Goal: Information Seeking & Learning: Learn about a topic

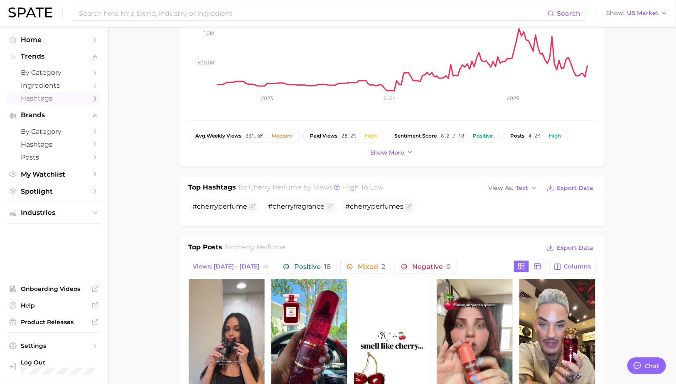
click at [39, 98] on span "Hashtags" at bounding box center [54, 98] width 66 height 8
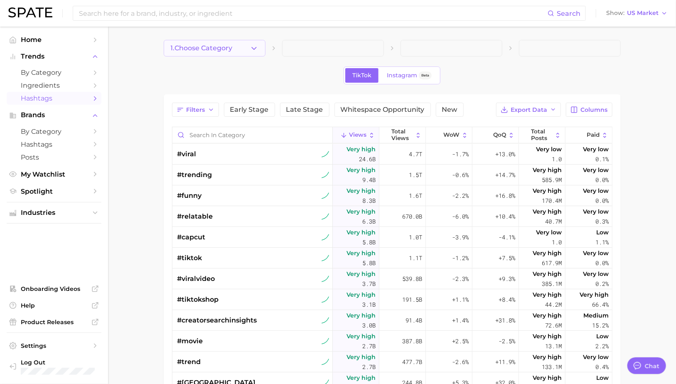
click at [242, 44] on button "1. Choose Category" at bounding box center [215, 48] width 102 height 17
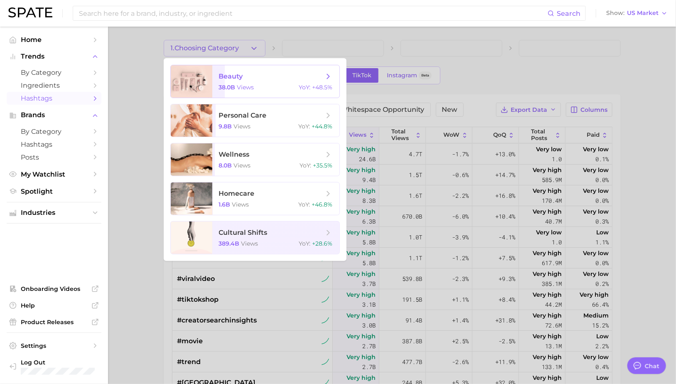
click at [246, 90] on span "views" at bounding box center [245, 87] width 17 height 7
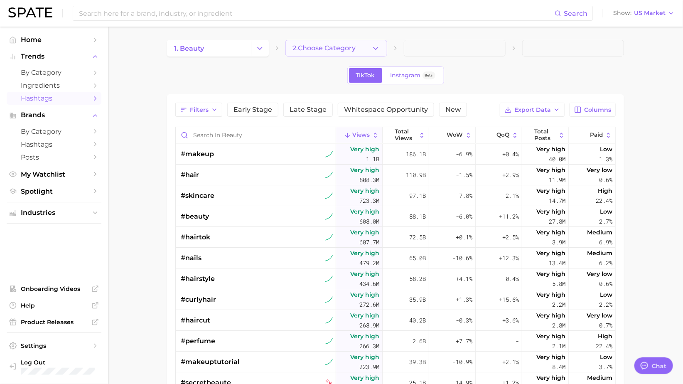
click at [335, 44] on span "2. Choose Category" at bounding box center [324, 47] width 63 height 7
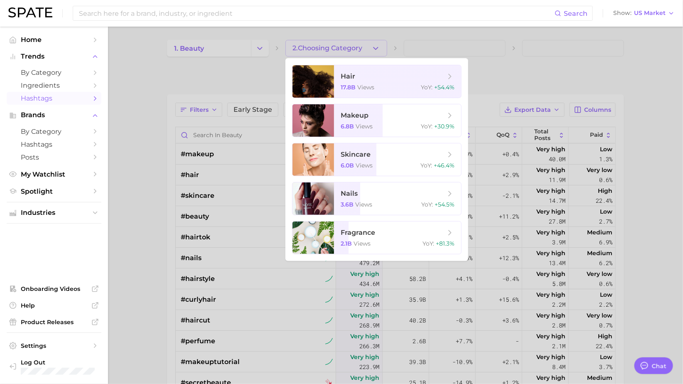
click at [339, 49] on div at bounding box center [341, 192] width 683 height 384
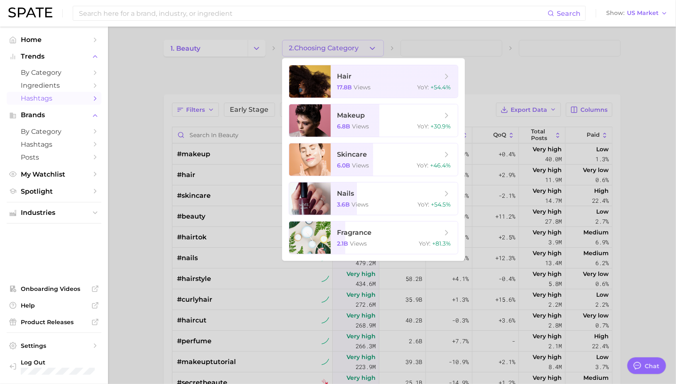
click at [356, 48] on div at bounding box center [338, 192] width 676 height 384
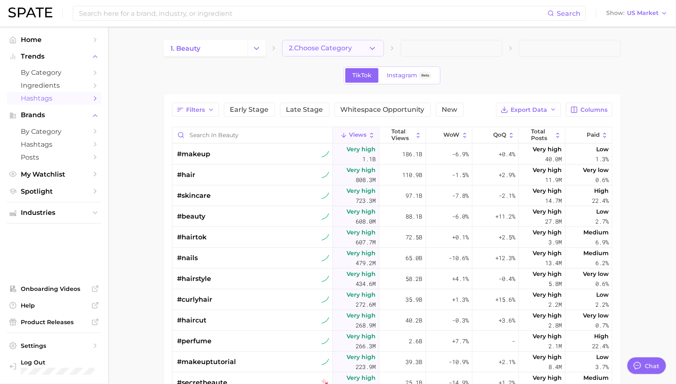
click at [375, 50] on icon "button" at bounding box center [372, 48] width 9 height 9
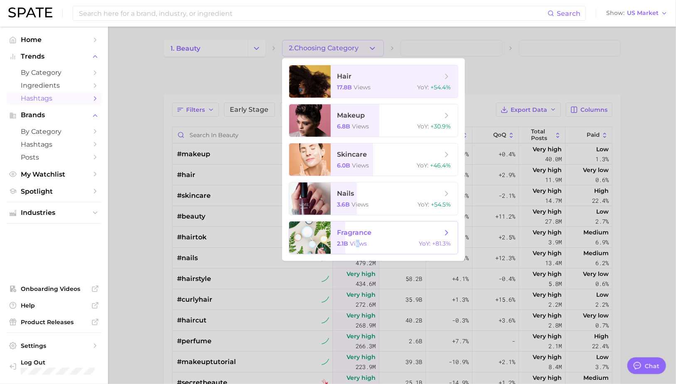
click at [357, 240] on span "views" at bounding box center [358, 243] width 17 height 7
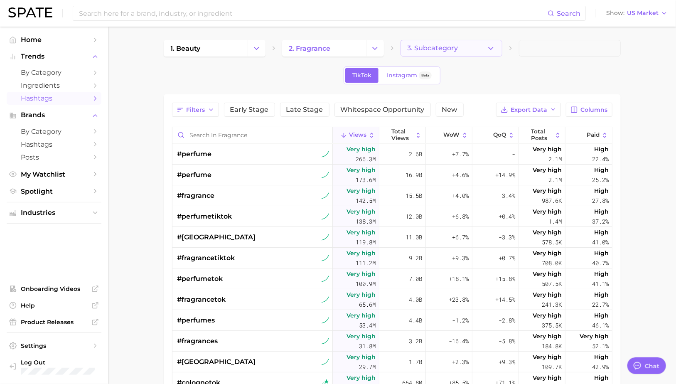
click at [468, 46] on button "3. Subcategory" at bounding box center [452, 48] width 102 height 17
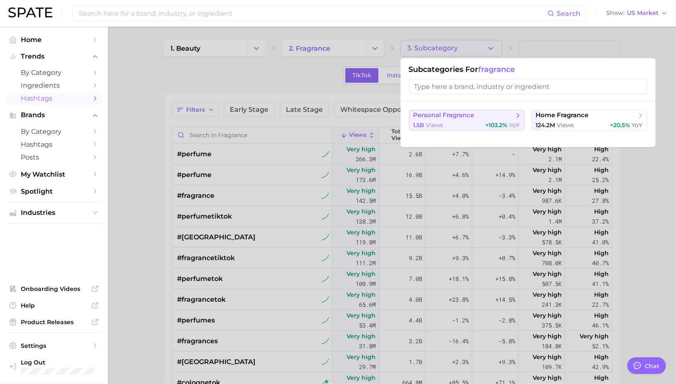
click at [470, 114] on span "personal fragrance" at bounding box center [444, 115] width 61 height 8
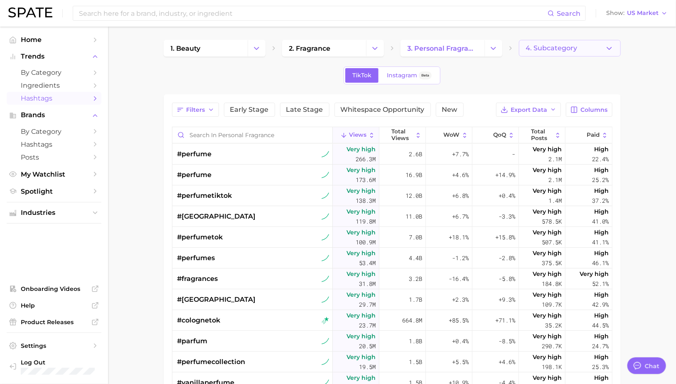
click at [562, 43] on button "4. Subcategory" at bounding box center [570, 48] width 102 height 17
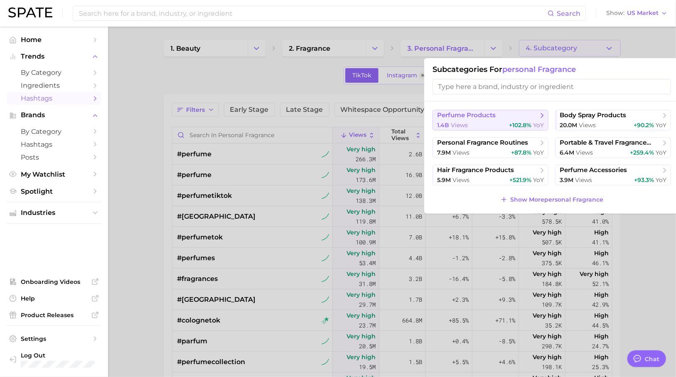
click at [510, 121] on span "+102.8% YoY" at bounding box center [526, 125] width 35 height 8
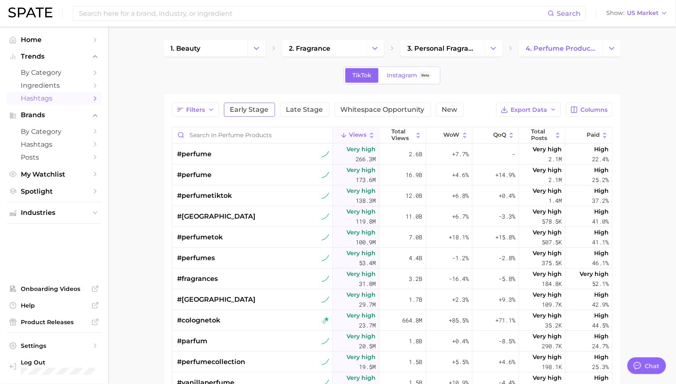
click at [244, 111] on span "Early Stage" at bounding box center [249, 109] width 39 height 7
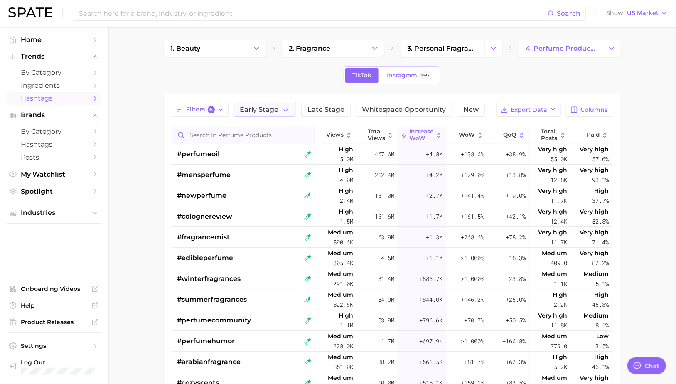
click at [239, 138] on input "Search in perfume products" at bounding box center [243, 135] width 143 height 16
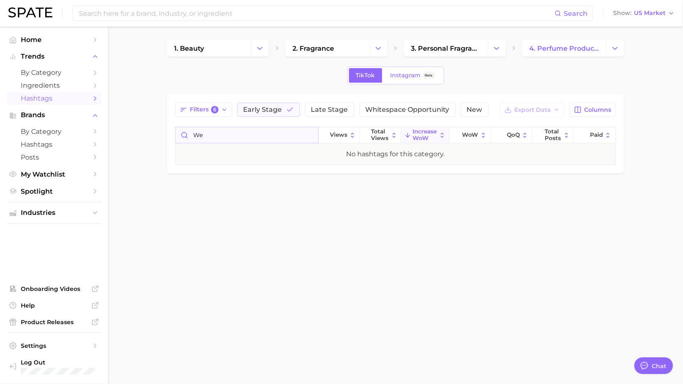
type input "w"
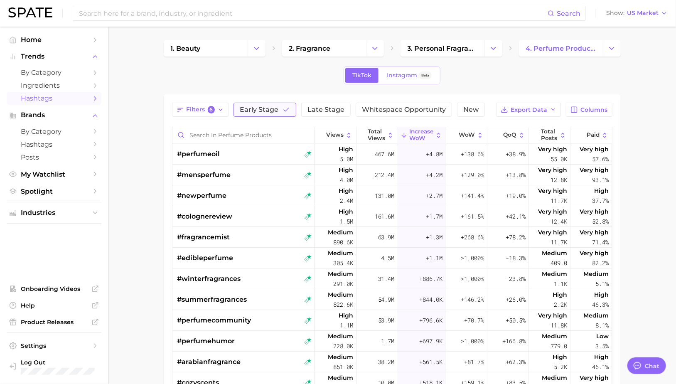
click at [257, 106] on span "Early Stage" at bounding box center [259, 109] width 39 height 7
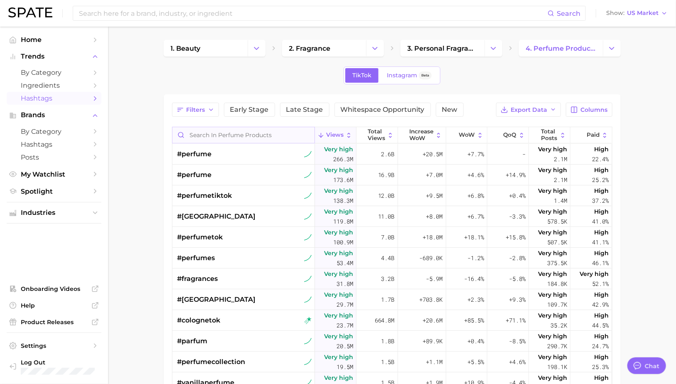
click at [255, 135] on input "Search in perfume products" at bounding box center [243, 135] width 143 height 16
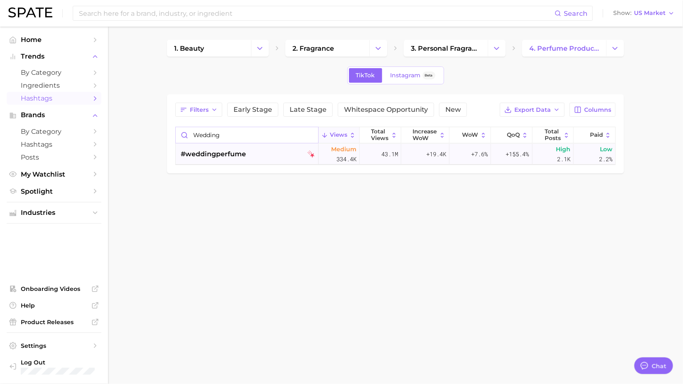
type input "wedding"
click at [233, 153] on span "#weddingperfume" at bounding box center [213, 154] width 65 height 10
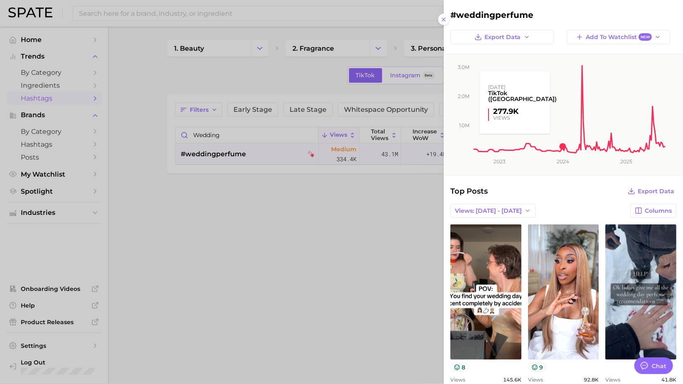
click at [555, 137] on rect at bounding box center [569, 104] width 193 height 100
click at [506, 18] on h2 "#weddingperfume" at bounding box center [564, 15] width 226 height 10
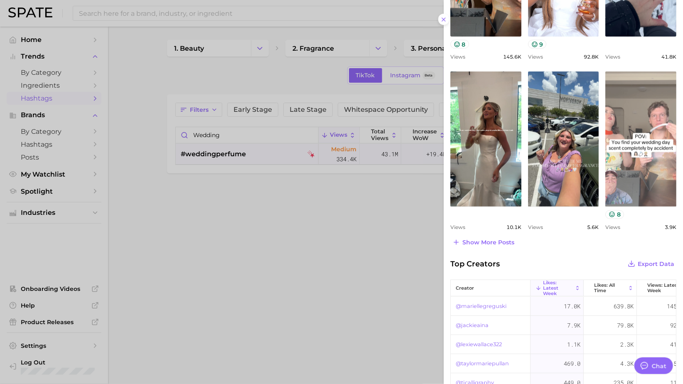
scroll to position [387, 0]
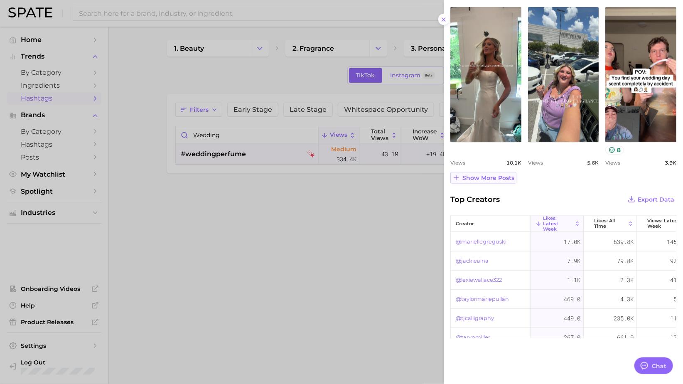
click at [487, 175] on span "Show more posts" at bounding box center [489, 178] width 52 height 7
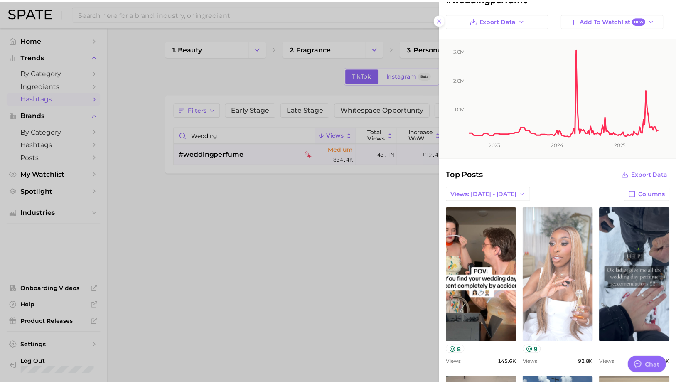
scroll to position [0, 0]
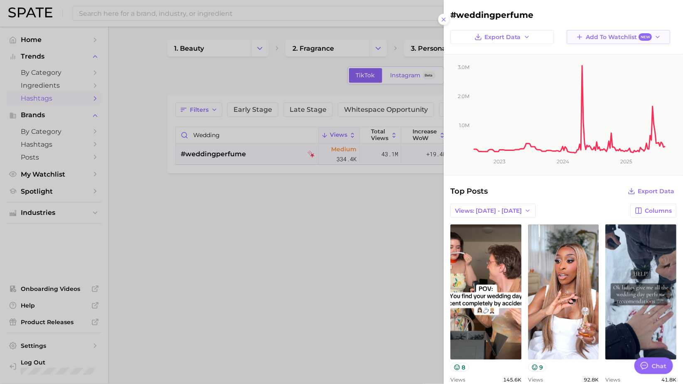
click at [597, 38] on span "Add to Watchlist New" at bounding box center [619, 37] width 66 height 8
click at [604, 51] on span "New Watchlist" at bounding box center [603, 52] width 44 height 7
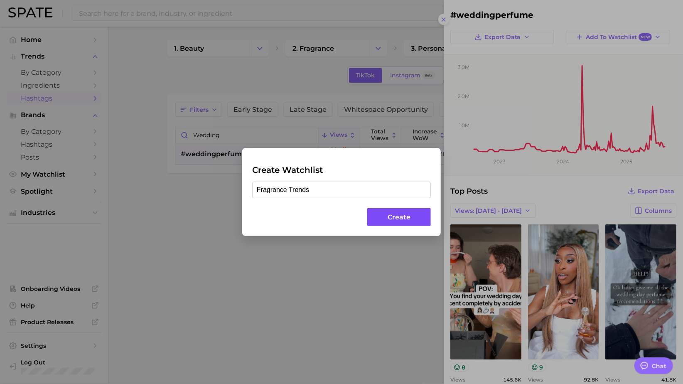
type input "Fragrance Trends"
click at [400, 223] on button "Create" at bounding box center [399, 217] width 64 height 18
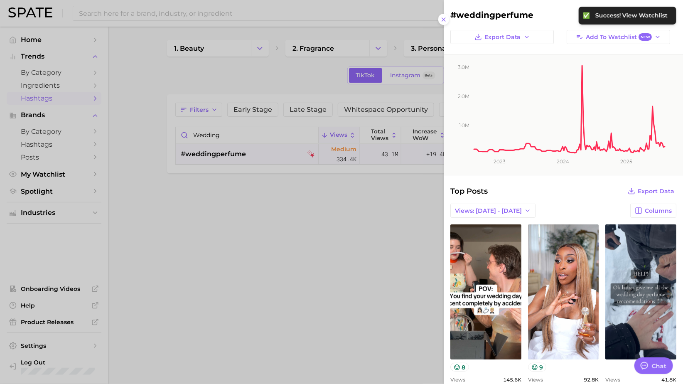
click at [92, 172] on div at bounding box center [341, 192] width 683 height 384
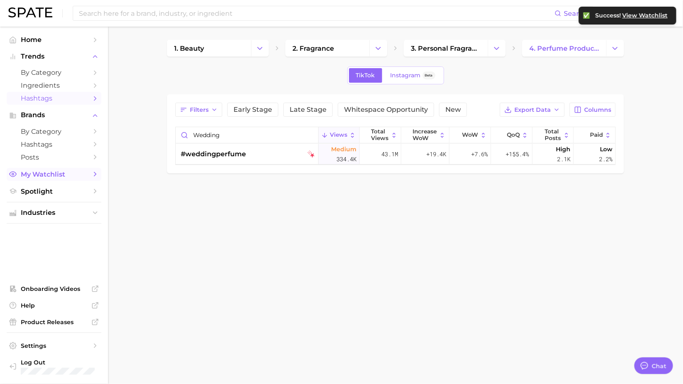
click at [92, 176] on icon "Sidebar" at bounding box center [94, 173] width 7 height 7
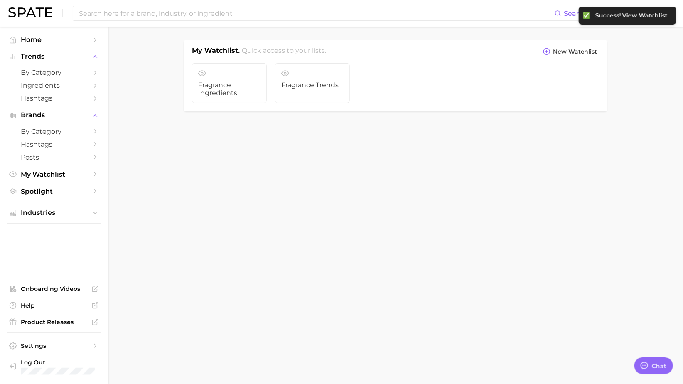
click at [92, 176] on icon "Sidebar" at bounding box center [94, 173] width 7 height 7
click at [302, 90] on link "Fragrance Trends" at bounding box center [312, 83] width 75 height 40
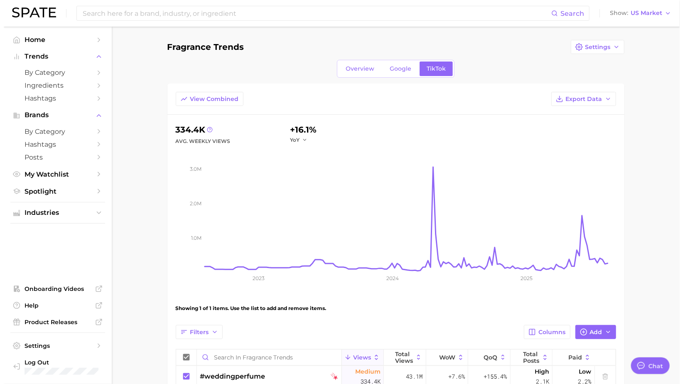
scroll to position [73, 0]
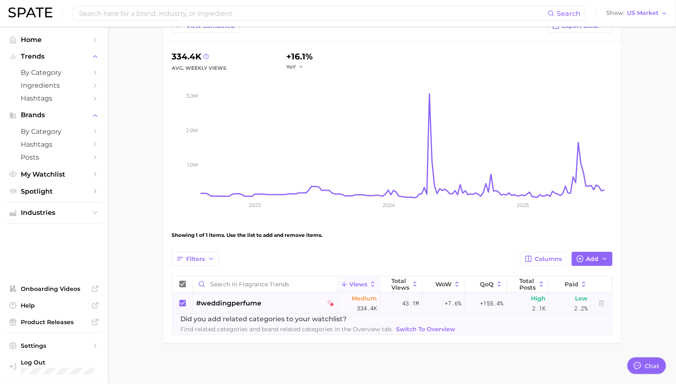
click at [216, 309] on div "#weddingperfume" at bounding box center [229, 303] width 65 height 21
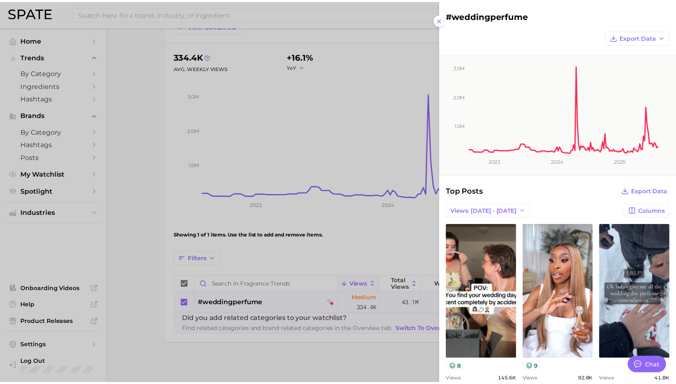
scroll to position [0, 0]
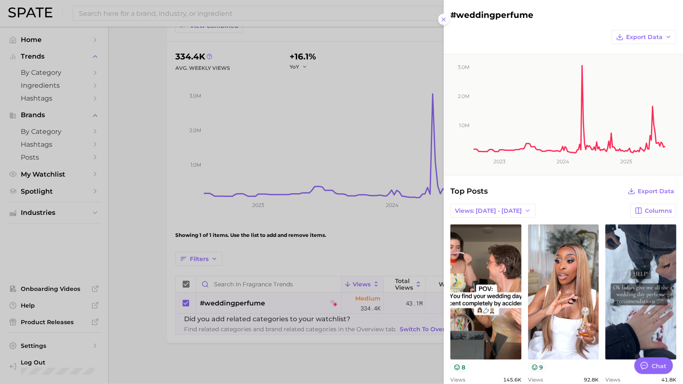
click at [216, 309] on div at bounding box center [341, 192] width 683 height 384
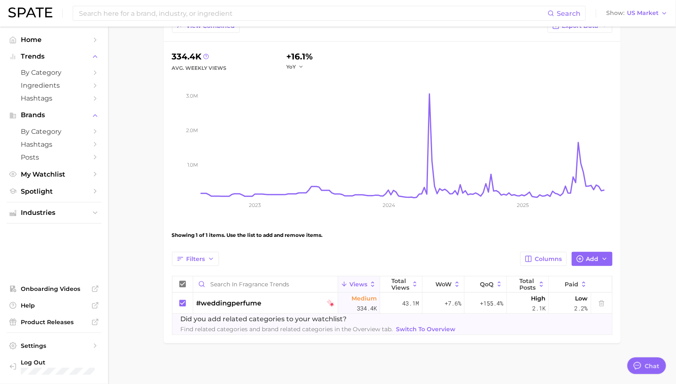
click at [325, 370] on main "Fragrance Trends Settings Overview Google TikTok View Combined Export Data 334.…" at bounding box center [392, 168] width 568 height 431
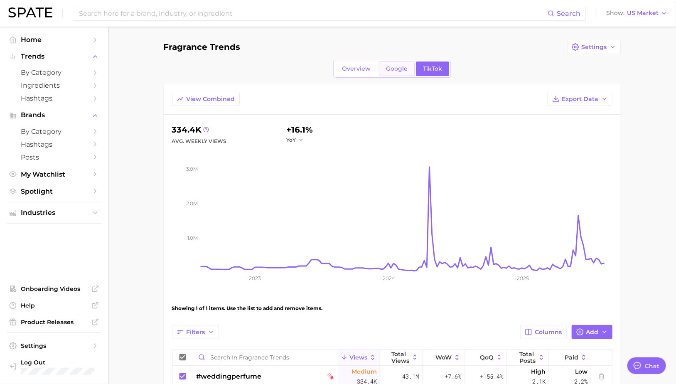
click at [398, 68] on span "Google" at bounding box center [397, 68] width 22 height 7
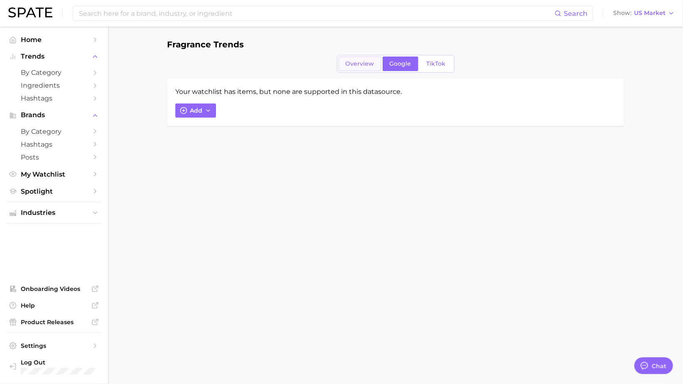
click at [361, 67] on link "Overview" at bounding box center [360, 64] width 43 height 15
click at [425, 66] on link "TikTok" at bounding box center [436, 64] width 33 height 15
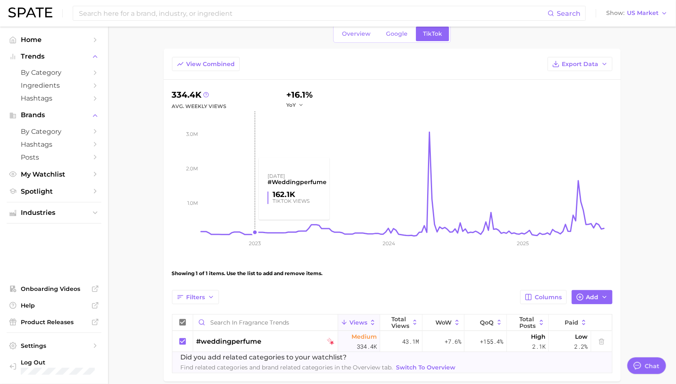
scroll to position [46, 0]
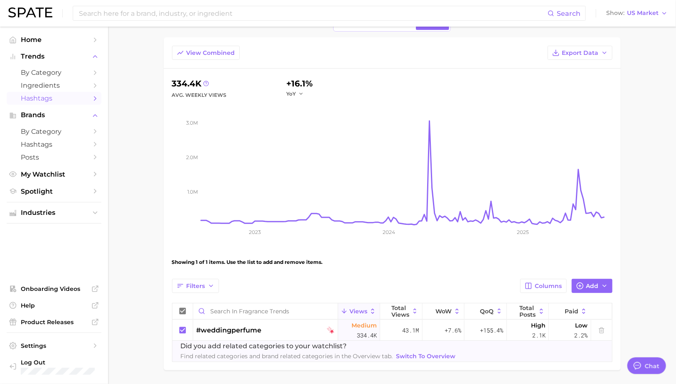
click at [44, 103] on link "Hashtags" at bounding box center [54, 98] width 95 height 13
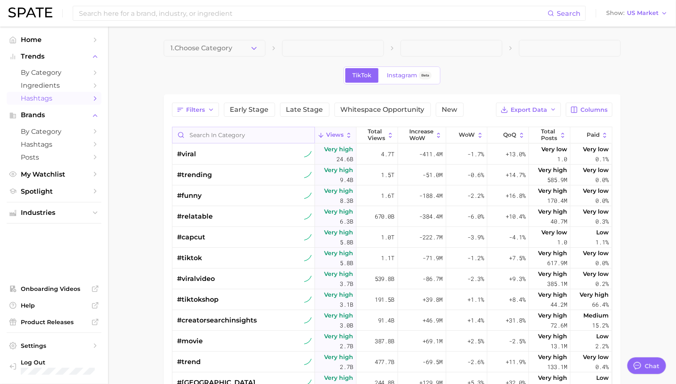
click at [218, 133] on input "Search in category" at bounding box center [243, 135] width 143 height 16
click at [255, 46] on icon "button" at bounding box center [254, 48] width 9 height 9
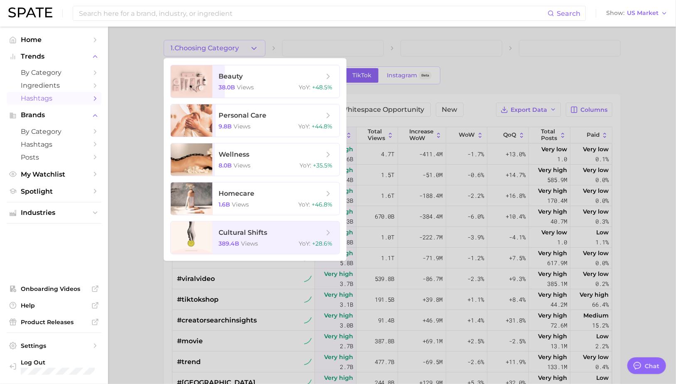
drag, startPoint x: 113, startPoint y: 73, endPoint x: 138, endPoint y: 81, distance: 25.2
click at [114, 74] on div at bounding box center [338, 192] width 676 height 384
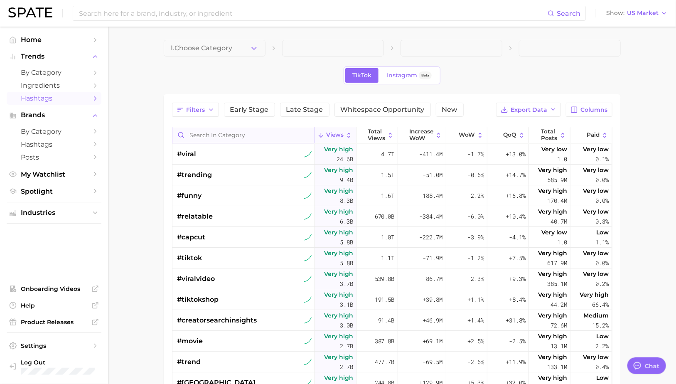
click at [207, 136] on input "Search in category" at bounding box center [243, 135] width 143 height 16
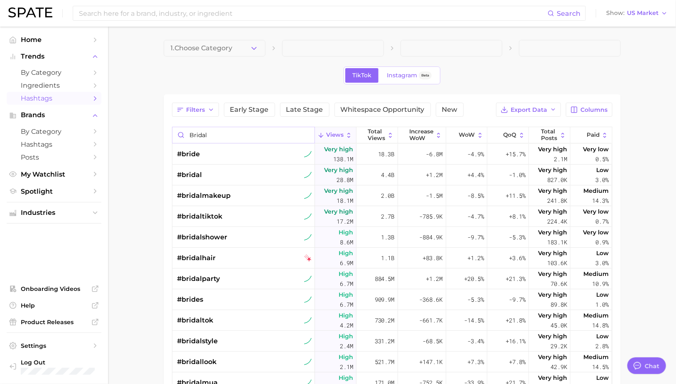
drag, startPoint x: 207, startPoint y: 136, endPoint x: 152, endPoint y: 136, distance: 54.9
click at [152, 136] on main "1. Choose Category TikTok Instagram Beta Filters Early Stage Late Stage Whitesp…" at bounding box center [392, 294] width 568 height 534
click at [146, 201] on main "1. Choose Category TikTok Instagram Beta Filters Early Stage Late Stage Whitesp…" at bounding box center [392, 294] width 568 height 534
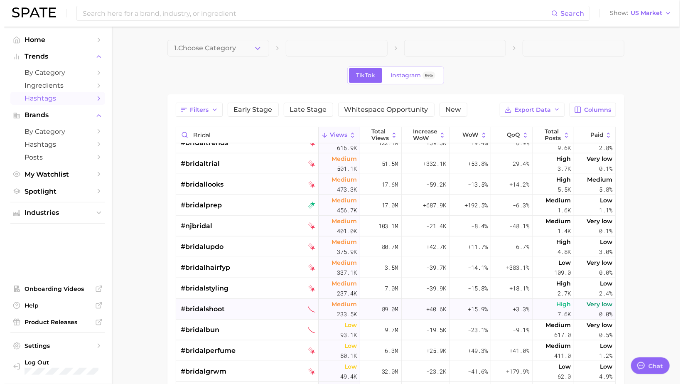
scroll to position [416, 0]
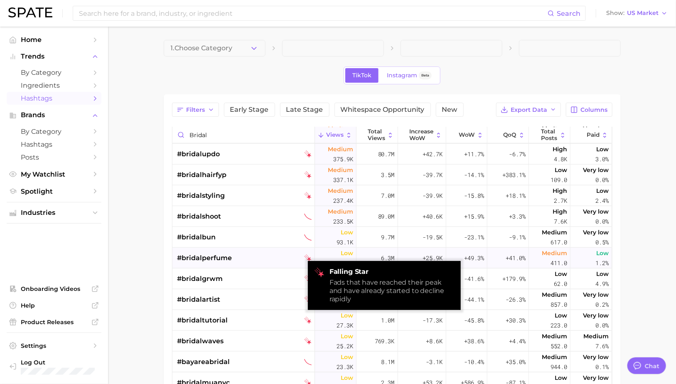
click at [306, 260] on img at bounding box center [307, 257] width 7 height 7
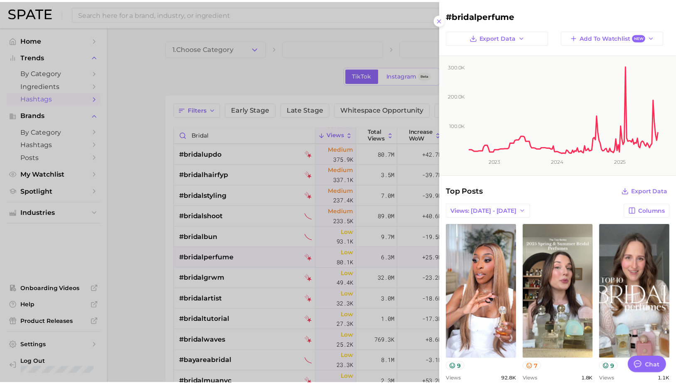
scroll to position [0, 0]
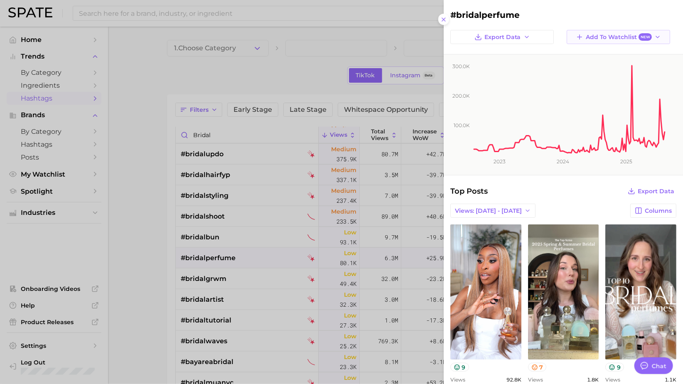
click at [617, 39] on span "Add to Watchlist New" at bounding box center [619, 37] width 66 height 8
click at [606, 69] on span "Fragrance Trends" at bounding box center [607, 67] width 52 height 7
click at [509, 34] on span "Export Data" at bounding box center [503, 37] width 37 height 7
click at [509, 68] on span "Time Series Image" at bounding box center [505, 67] width 56 height 7
click at [157, 315] on div at bounding box center [341, 192] width 683 height 384
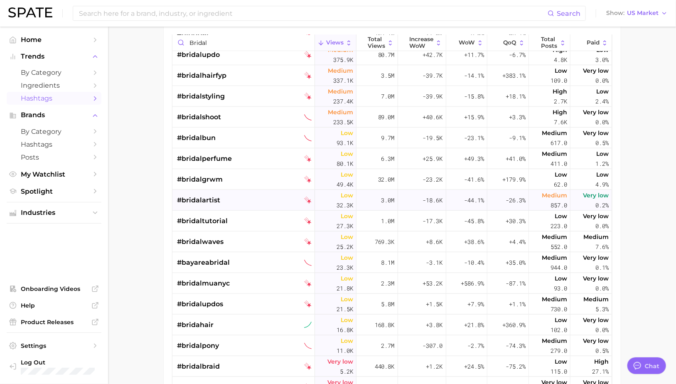
scroll to position [330, 0]
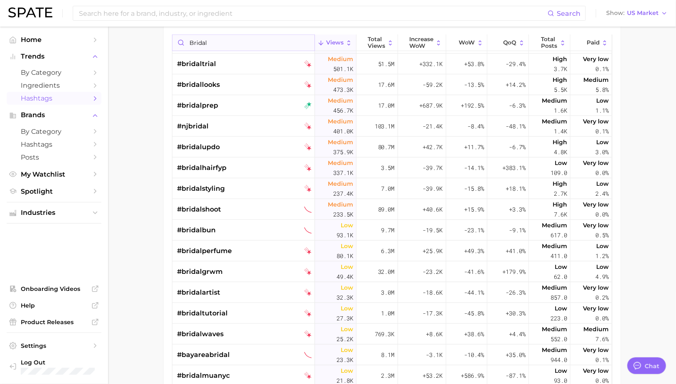
click at [219, 46] on input "bridal" at bounding box center [243, 43] width 143 height 16
type input "bridal perfume"
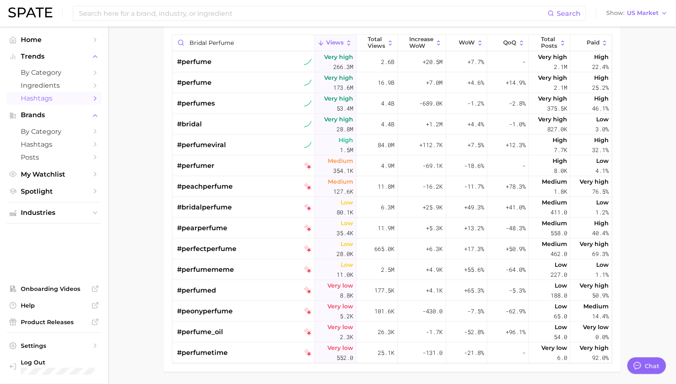
click at [651, 161] on main "1. Choose Category TikTok Instagram Beta Filters Early Stage Late Stage Whitesp…" at bounding box center [392, 173] width 568 height 479
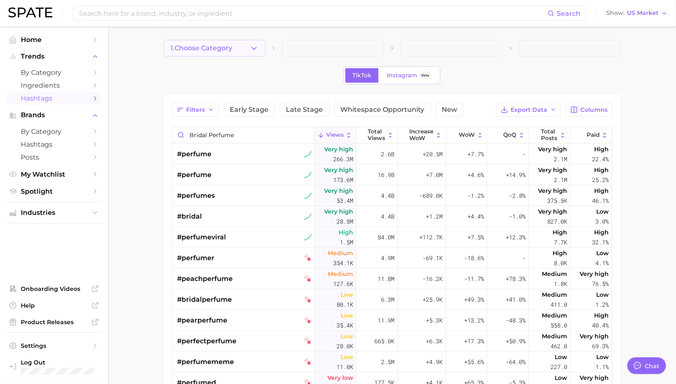
click at [253, 50] on icon "button" at bounding box center [254, 48] width 9 height 9
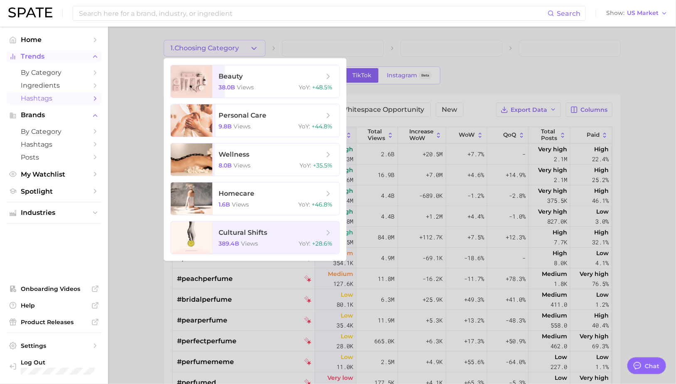
click at [27, 60] on span "Trends" at bounding box center [54, 56] width 66 height 7
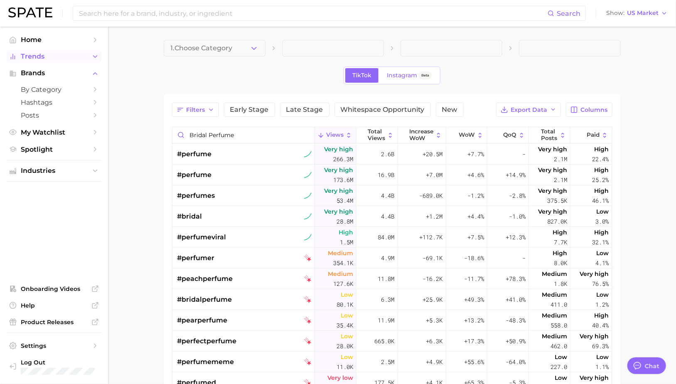
click at [27, 60] on span "Trends" at bounding box center [54, 56] width 66 height 7
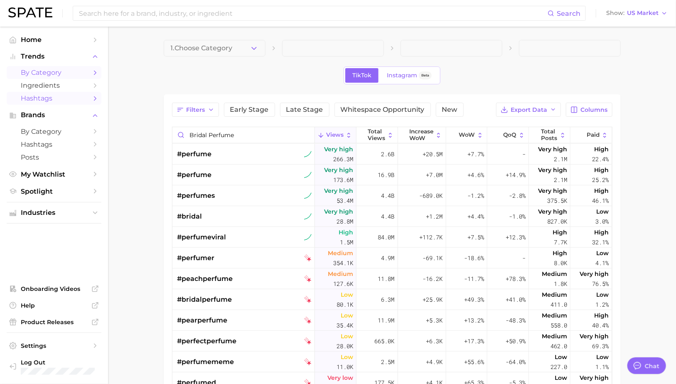
click at [32, 74] on span "by Category" at bounding box center [54, 73] width 66 height 8
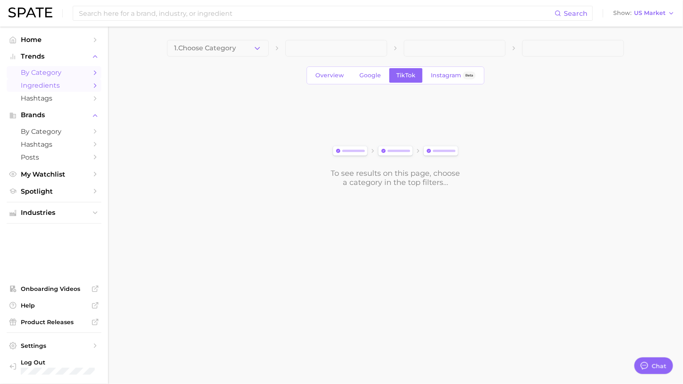
click at [34, 87] on span "Ingredients" at bounding box center [54, 85] width 66 height 8
click at [230, 50] on span "1. Choose Category" at bounding box center [205, 47] width 62 height 7
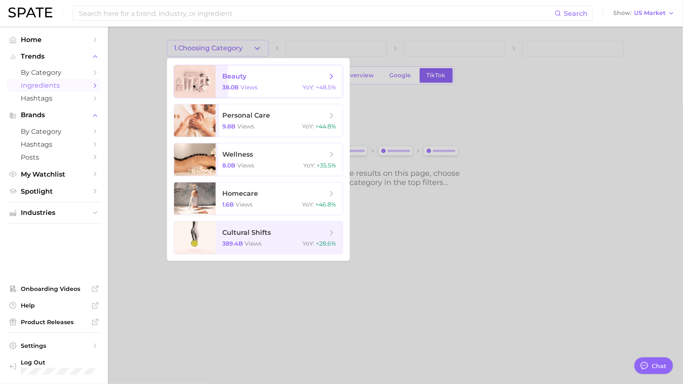
click at [236, 87] on span "38.0b" at bounding box center [230, 87] width 17 height 7
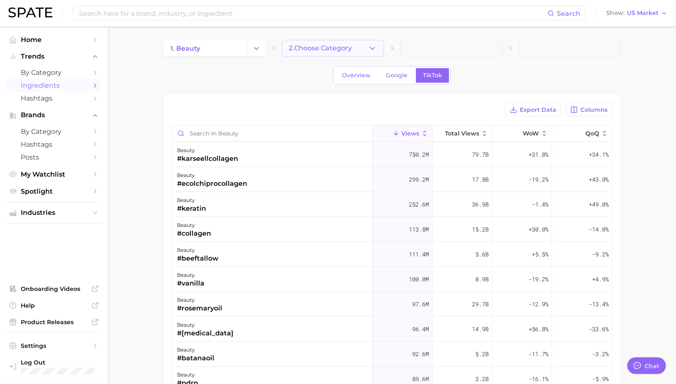
click at [367, 49] on button "2. Choose Category" at bounding box center [333, 48] width 102 height 17
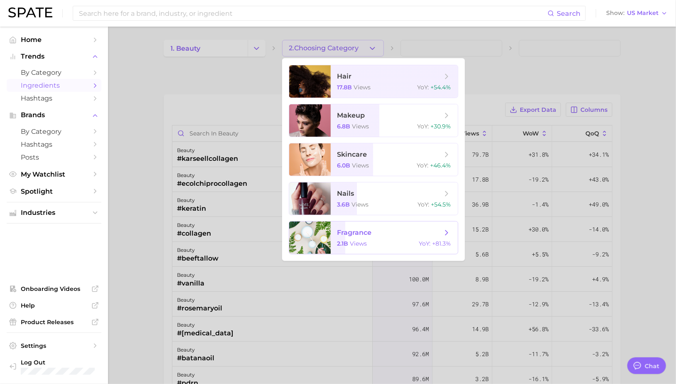
click at [414, 242] on div "2.1b views YoY : +81.3%" at bounding box center [394, 243] width 114 height 7
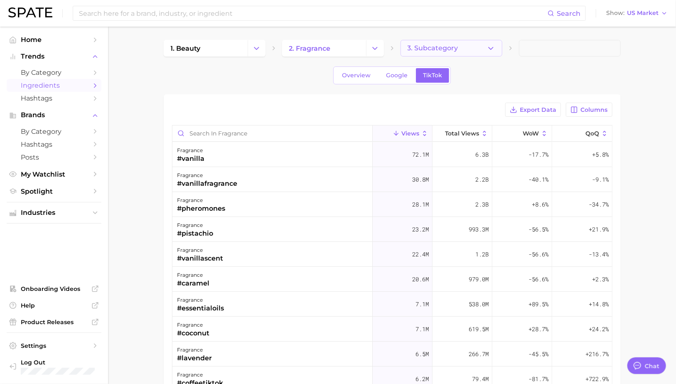
click at [450, 46] on span "3. Subcategory" at bounding box center [433, 47] width 51 height 7
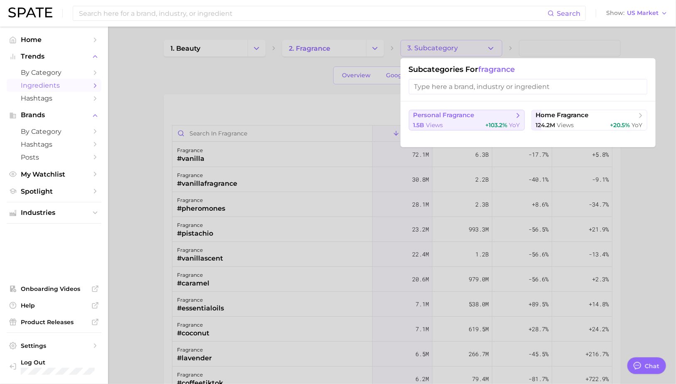
click at [427, 118] on span "personal fragrance" at bounding box center [444, 115] width 61 height 8
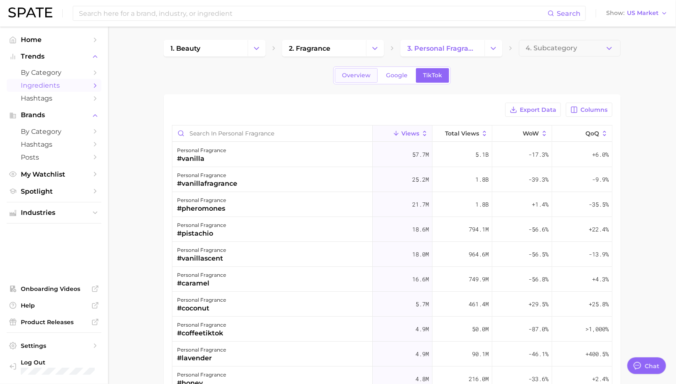
click at [352, 75] on span "Overview" at bounding box center [356, 75] width 29 height 7
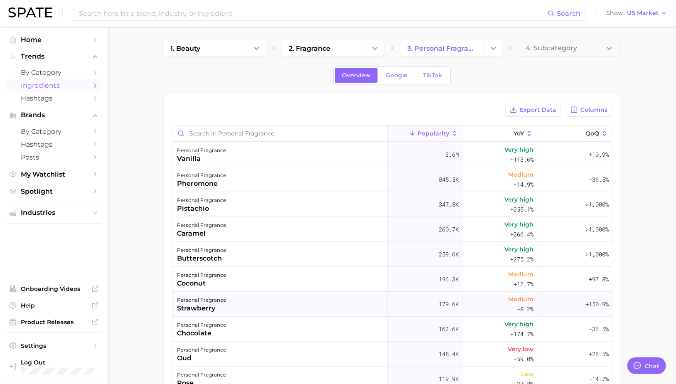
click at [226, 307] on div "personal fragrance strawberry" at bounding box center [279, 304] width 215 height 25
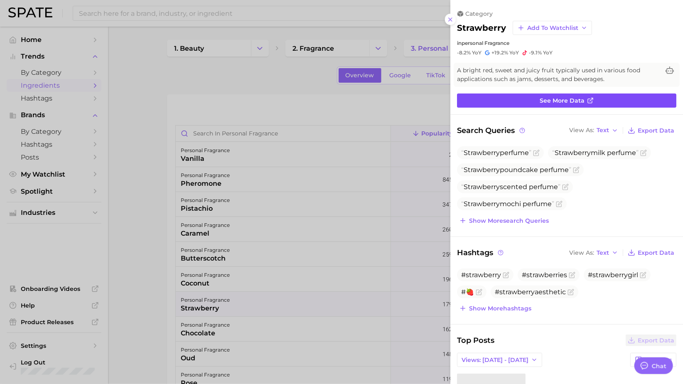
click at [514, 102] on link "See more data" at bounding box center [566, 101] width 219 height 14
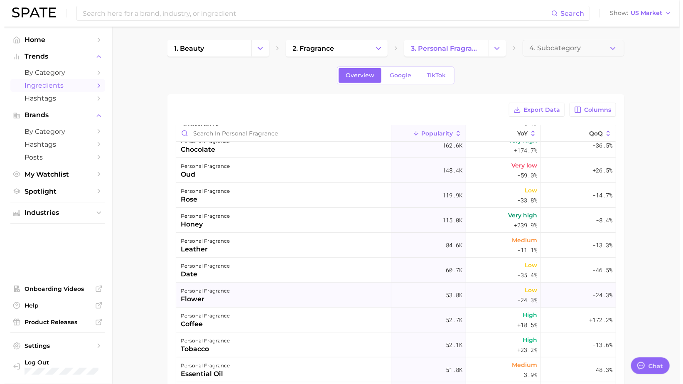
scroll to position [231, 0]
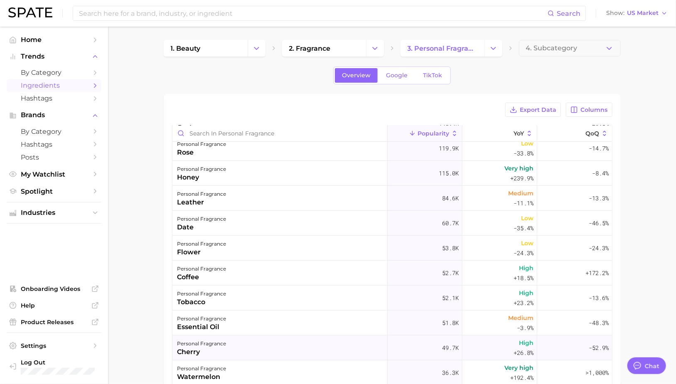
click at [276, 352] on div "personal fragrance cherry" at bounding box center [279, 347] width 215 height 25
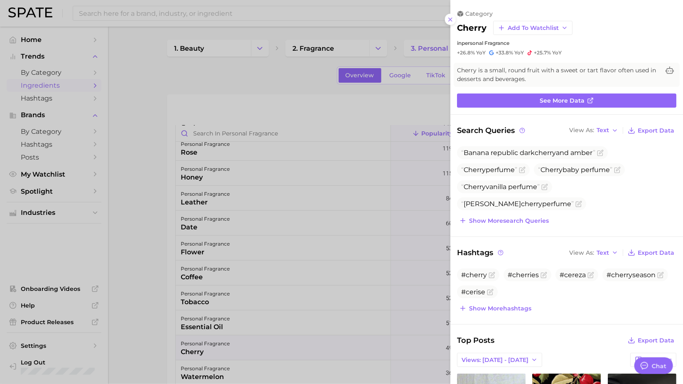
scroll to position [0, 0]
click at [276, 351] on div at bounding box center [341, 192] width 683 height 384
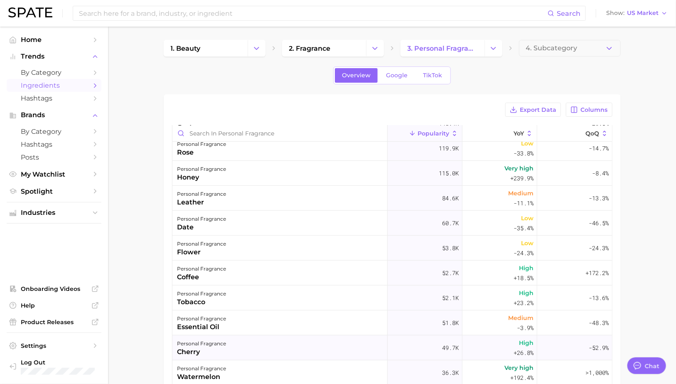
click at [276, 351] on div "personal fragrance cherry" at bounding box center [279, 347] width 215 height 25
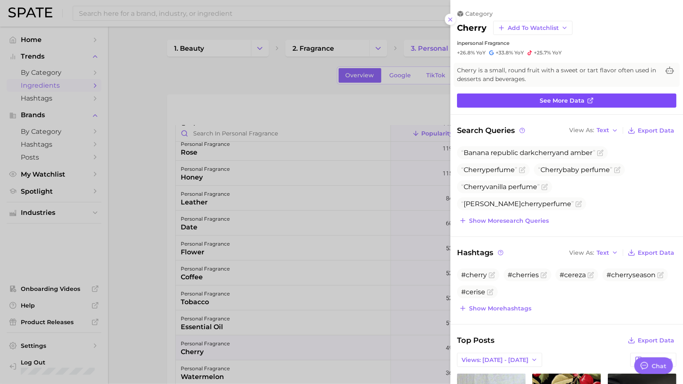
click at [535, 101] on link "See more data" at bounding box center [566, 101] width 219 height 14
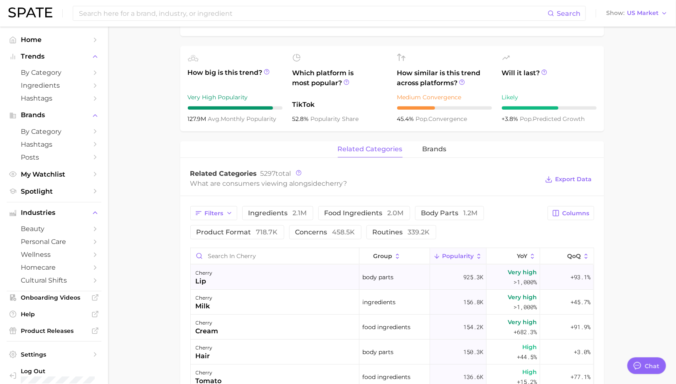
scroll to position [277, 0]
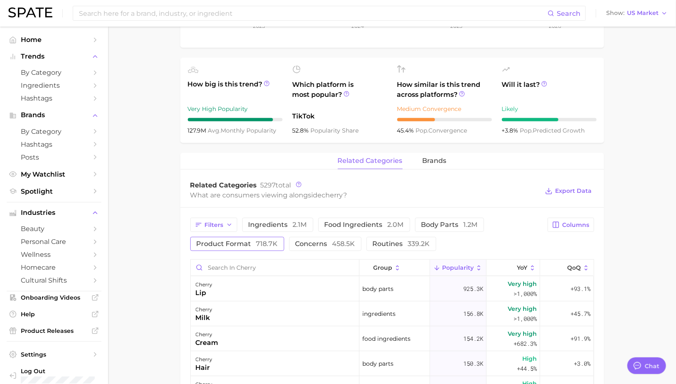
click at [250, 248] on button "product format 718.7k" at bounding box center [237, 244] width 94 height 14
click at [250, 247] on button "product format 718.7k" at bounding box center [243, 244] width 106 height 14
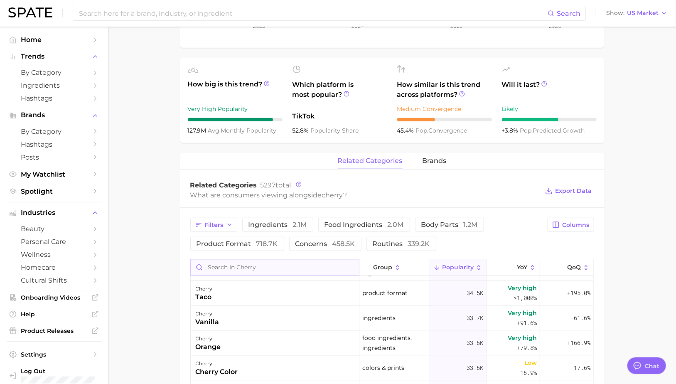
scroll to position [970, 0]
click at [164, 211] on main "1. ingredients 2. fruit products 3. cherry Overview Google TikTok Instagram Bet…" at bounding box center [392, 222] width 568 height 945
click at [274, 226] on span "ingredients 2.1m" at bounding box center [278, 225] width 59 height 7
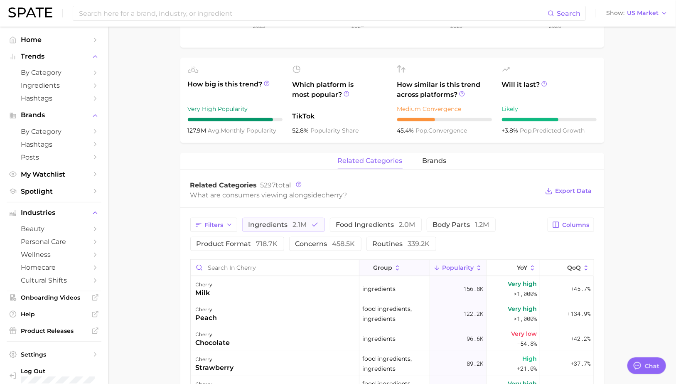
click at [393, 273] on button "group" at bounding box center [395, 268] width 71 height 16
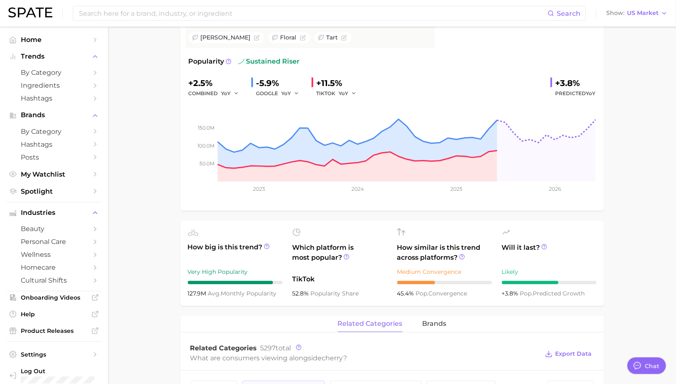
scroll to position [73, 0]
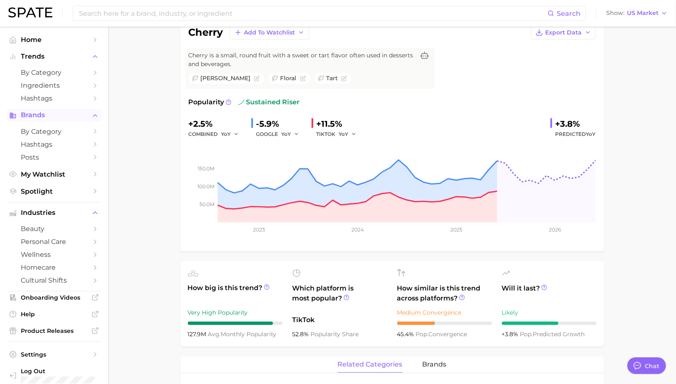
click at [46, 118] on span "Brands" at bounding box center [54, 114] width 66 height 7
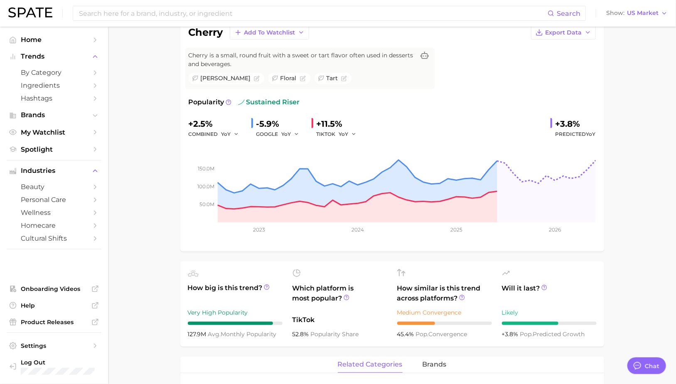
drag, startPoint x: 43, startPoint y: 117, endPoint x: 42, endPoint y: 123, distance: 5.8
click at [43, 117] on span "Brands" at bounding box center [54, 114] width 66 height 7
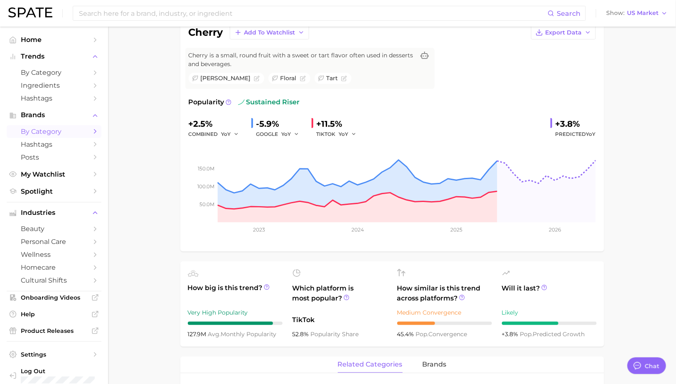
click at [39, 128] on span "by Category" at bounding box center [54, 132] width 66 height 8
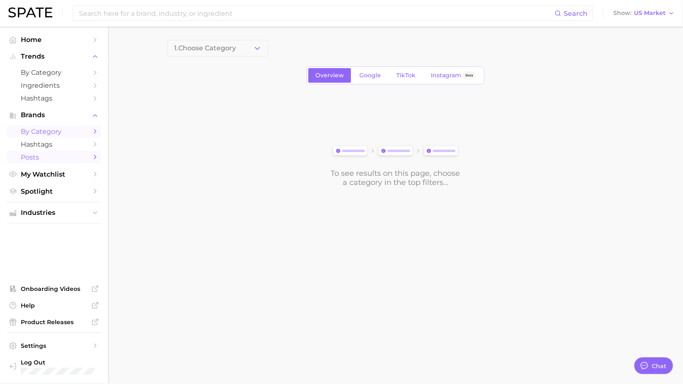
click at [47, 158] on span "Posts" at bounding box center [54, 157] width 66 height 8
click at [97, 159] on icon "Sidebar" at bounding box center [94, 156] width 7 height 7
click at [238, 36] on main "1. Choose Category TikTok To see results on this page, choose a category in the…" at bounding box center [395, 128] width 575 height 202
click at [237, 54] on button "1. Choose Category" at bounding box center [218, 48] width 102 height 17
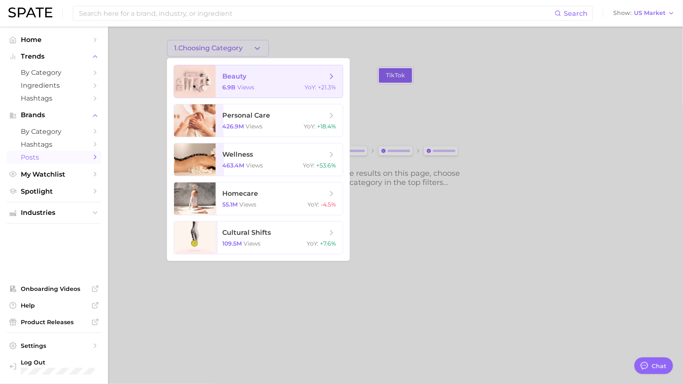
click at [238, 77] on span "beauty" at bounding box center [234, 76] width 24 height 8
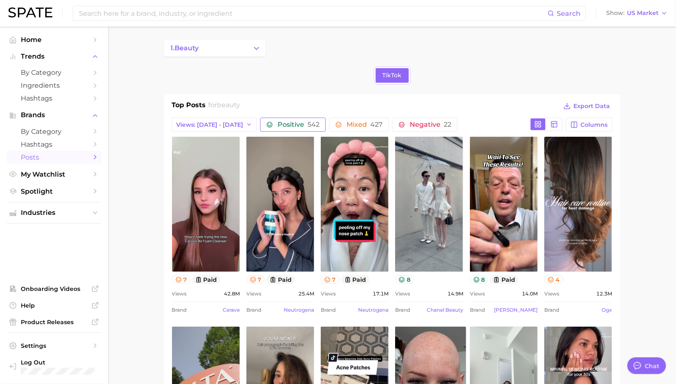
click at [283, 121] on span "Positive 542" at bounding box center [299, 124] width 42 height 7
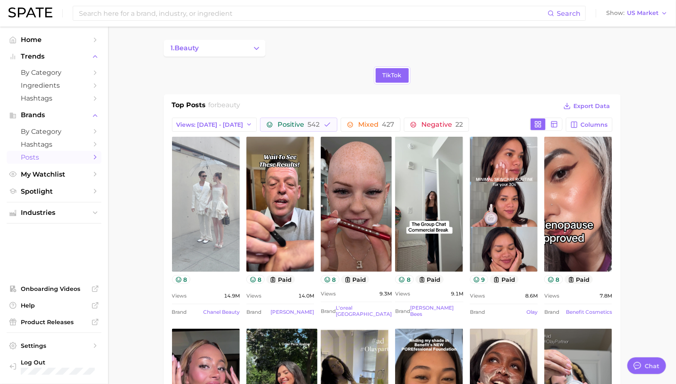
click at [205, 204] on link "view post on TikTok" at bounding box center [206, 204] width 68 height 135
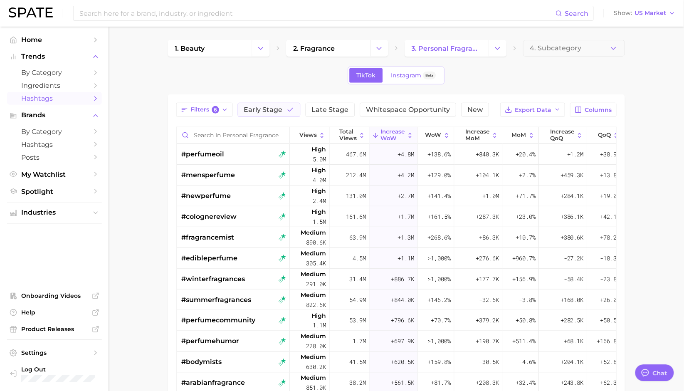
scroll to position [83, 0]
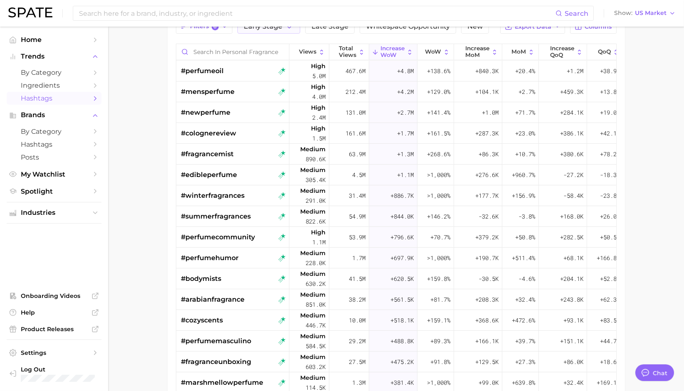
type textarea "x"
